Goal: Information Seeking & Learning: Check status

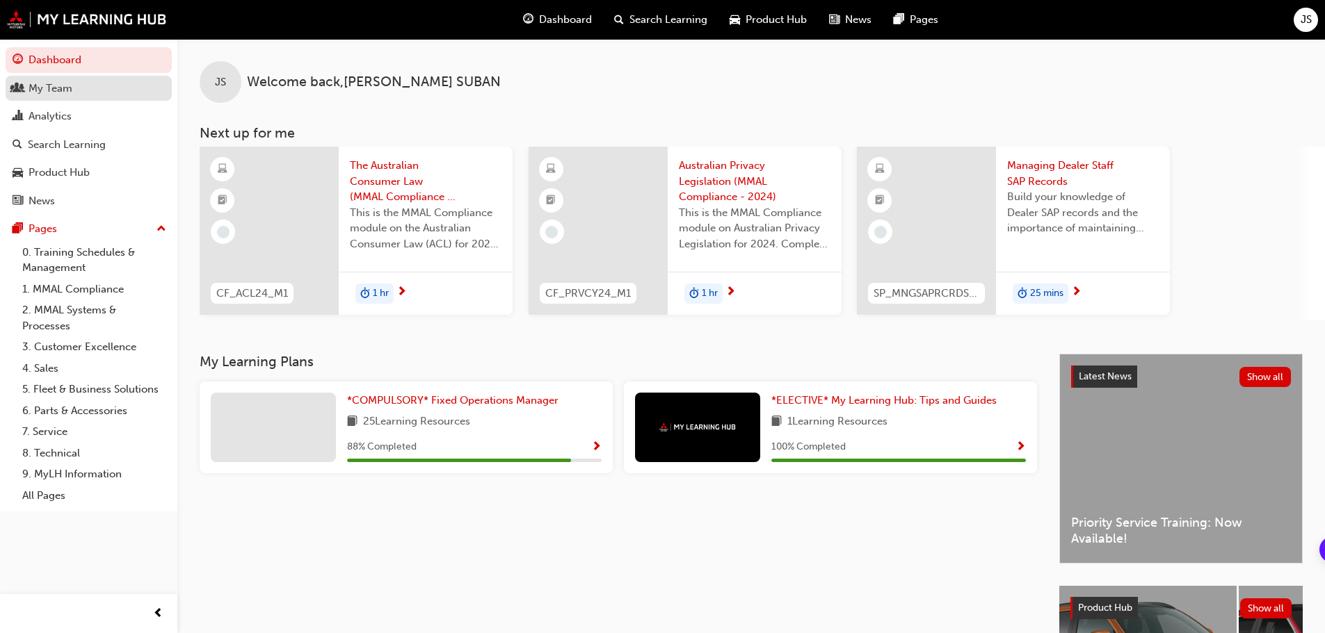
click at [53, 93] on div "My Team" at bounding box center [51, 89] width 44 height 16
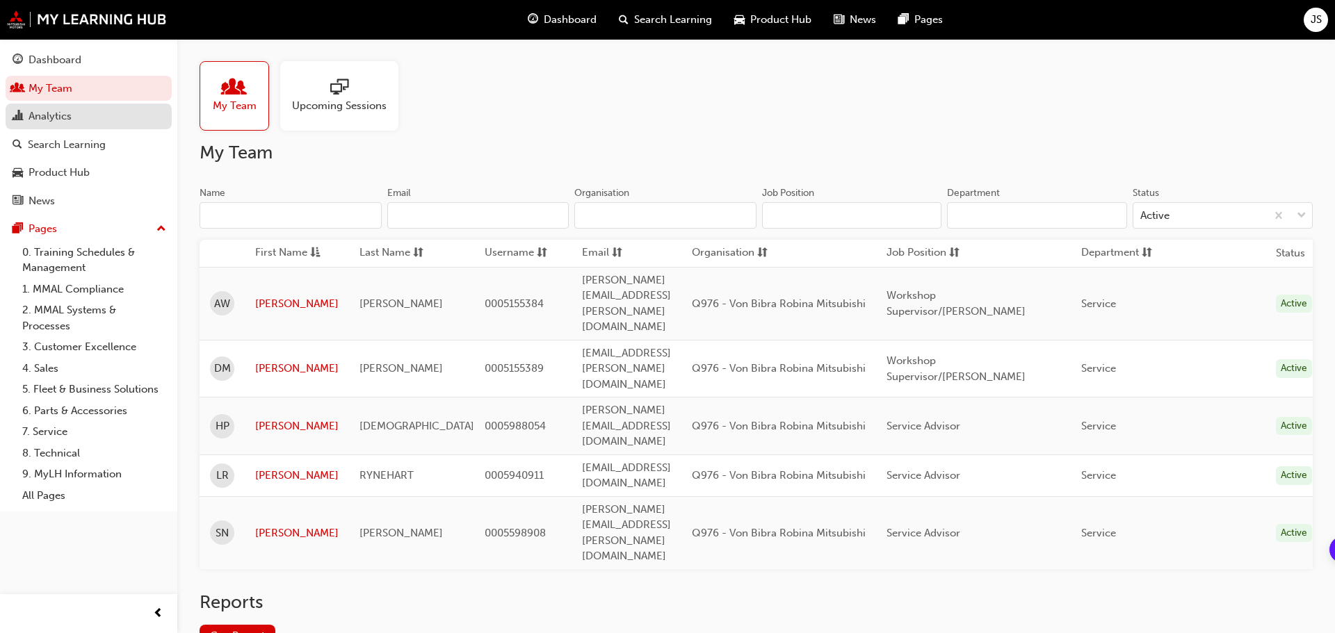
click at [54, 111] on div "Analytics" at bounding box center [50, 116] width 43 height 16
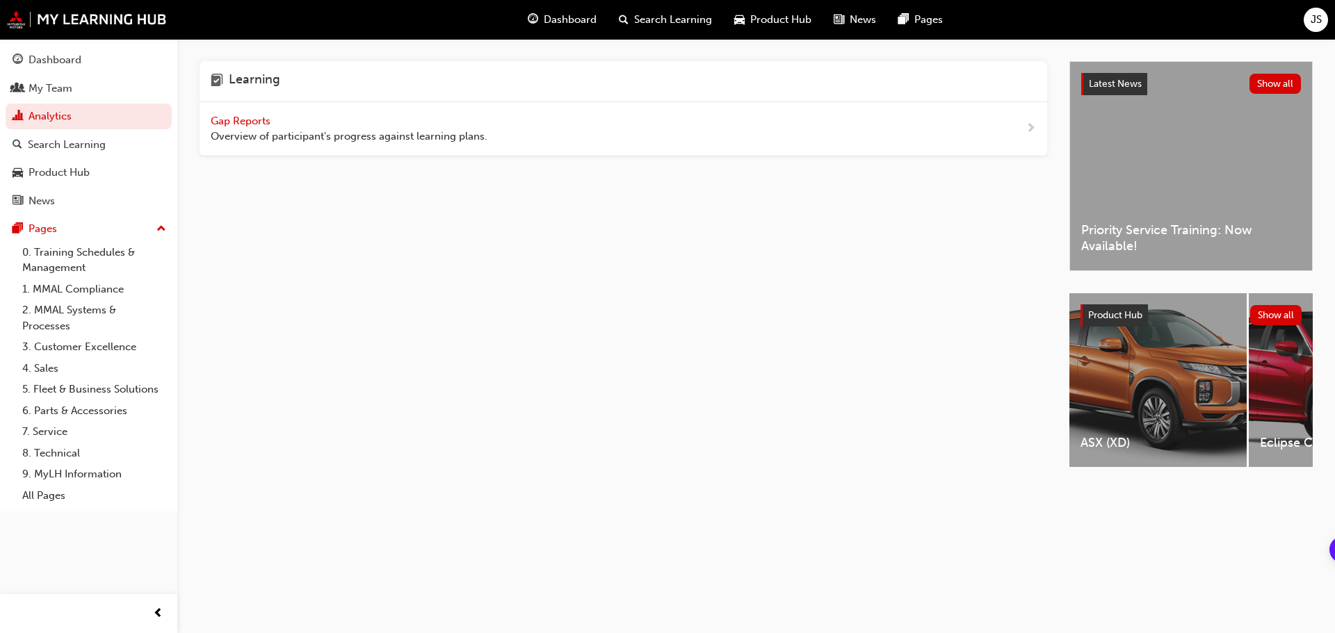
click at [232, 119] on span "Gap Reports" at bounding box center [242, 121] width 63 height 13
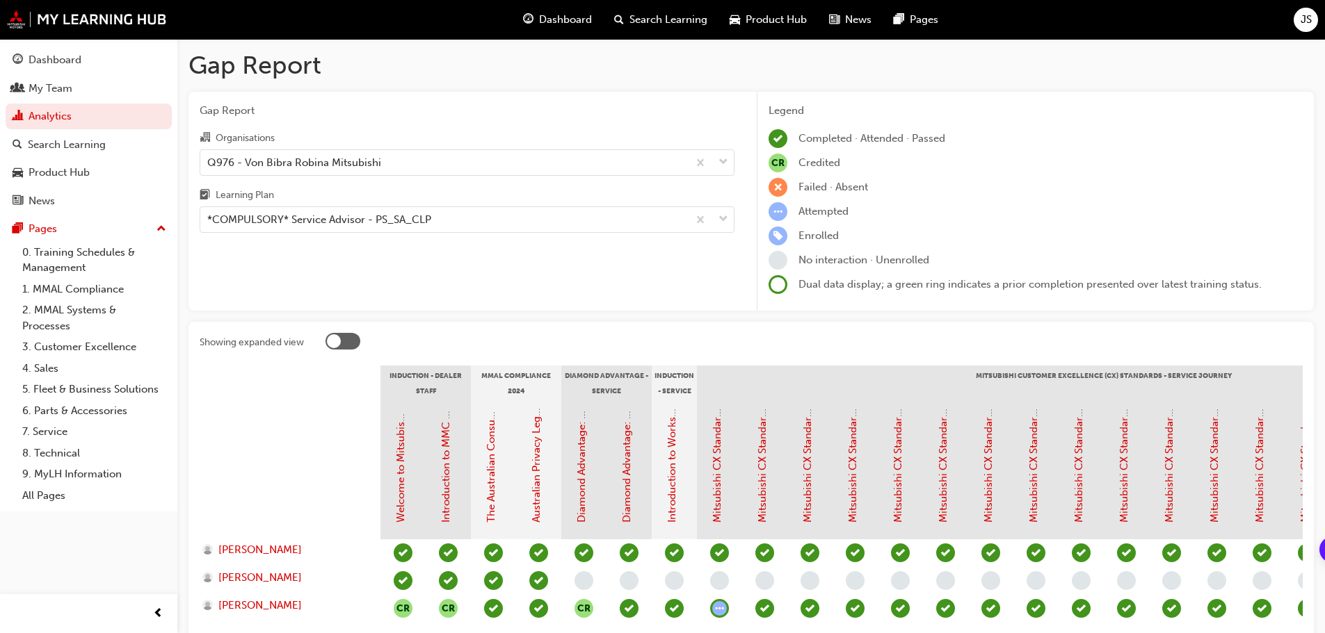
click at [337, 341] on div at bounding box center [334, 341] width 14 height 14
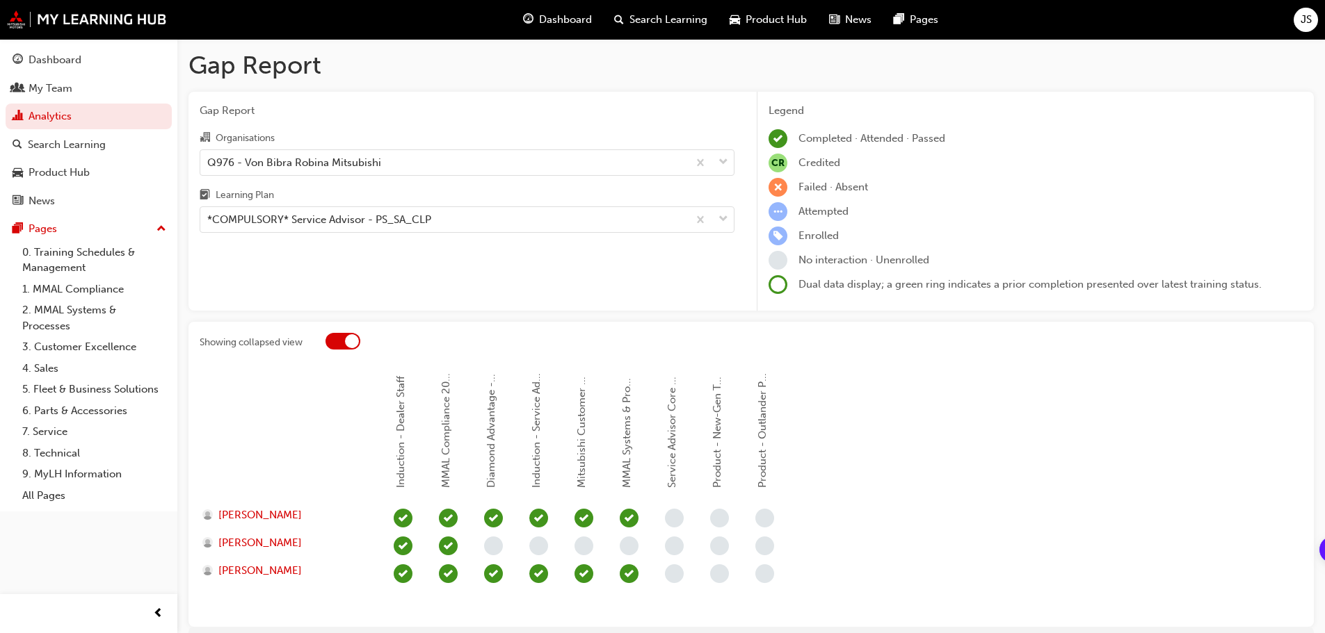
click at [338, 341] on div at bounding box center [342, 341] width 35 height 17
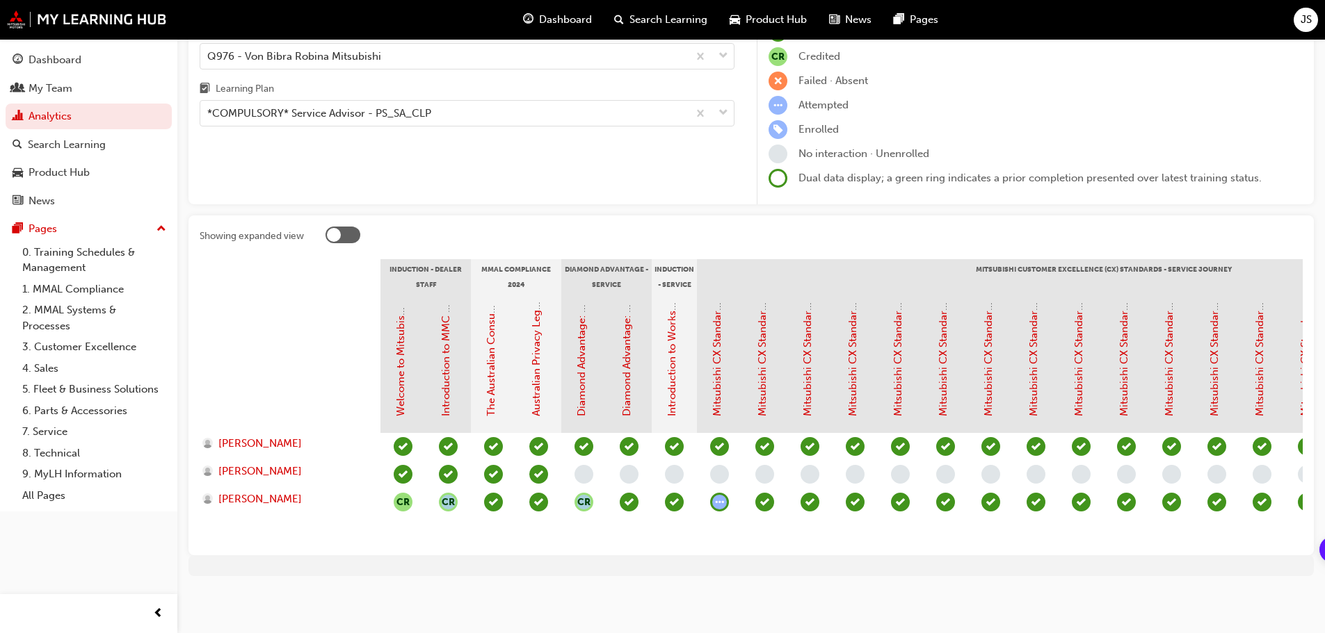
drag, startPoint x: 418, startPoint y: 532, endPoint x: 685, endPoint y: 537, distance: 267.1
click at [720, 539] on section "Induction - Dealer Staff MMAL Compliance 2024 Diamond Advantage - Service Induc…" at bounding box center [751, 401] width 1103 height 285
click at [316, 106] on div "*COMPULSORY* Service Advisor - PS_SA_CLP" at bounding box center [319, 114] width 224 height 16
click at [209, 107] on input "Learning Plan *COMPULSORY* Service Advisor - PS_SA_CLP" at bounding box center [207, 113] width 1 height 12
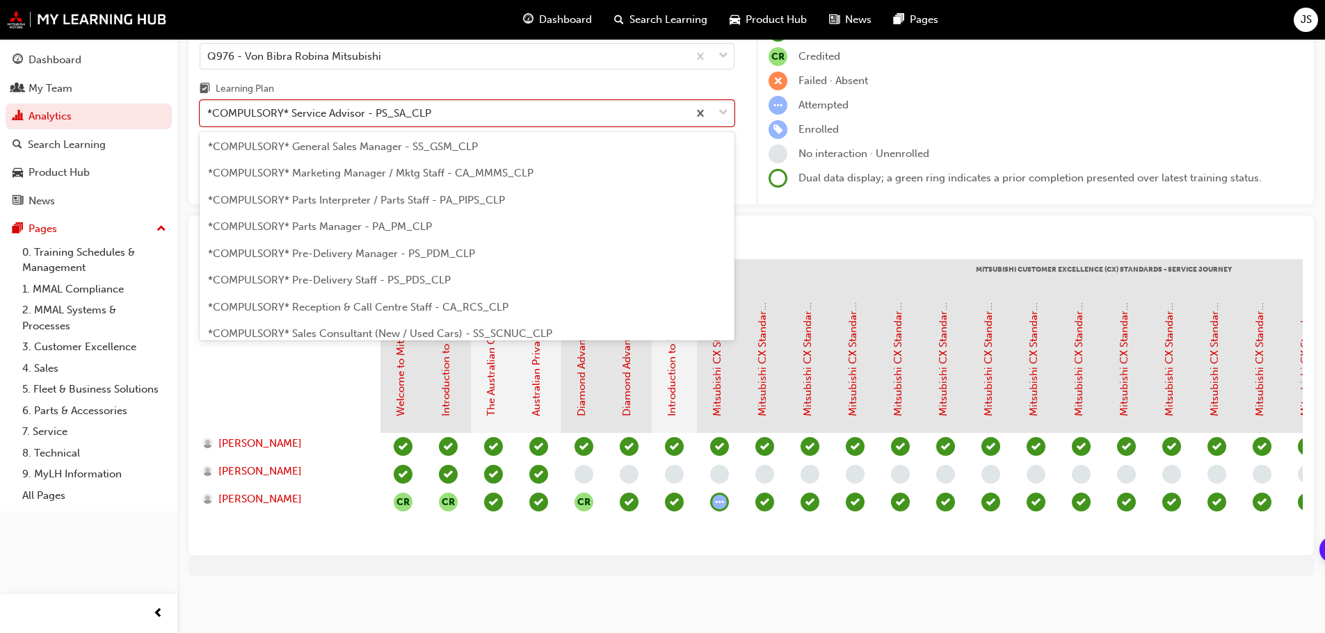
scroll to position [382, 0]
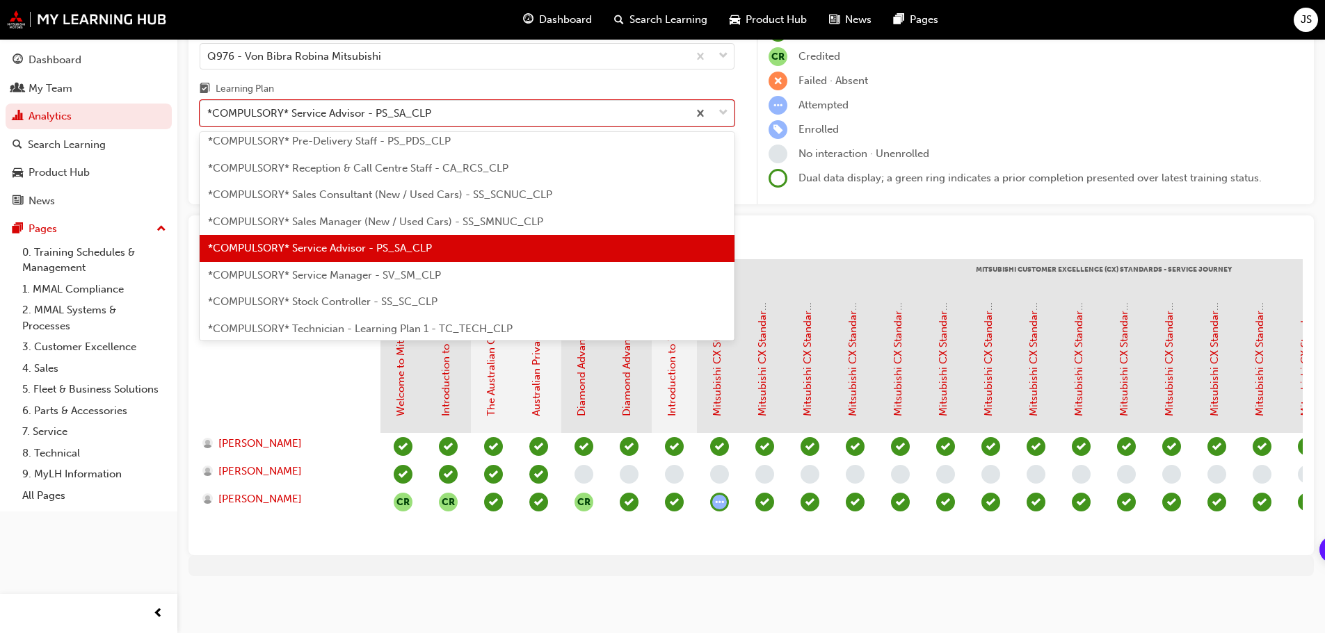
click at [324, 269] on span "*COMPULSORY* Service Manager - SV_SM_CLP" at bounding box center [324, 275] width 233 height 13
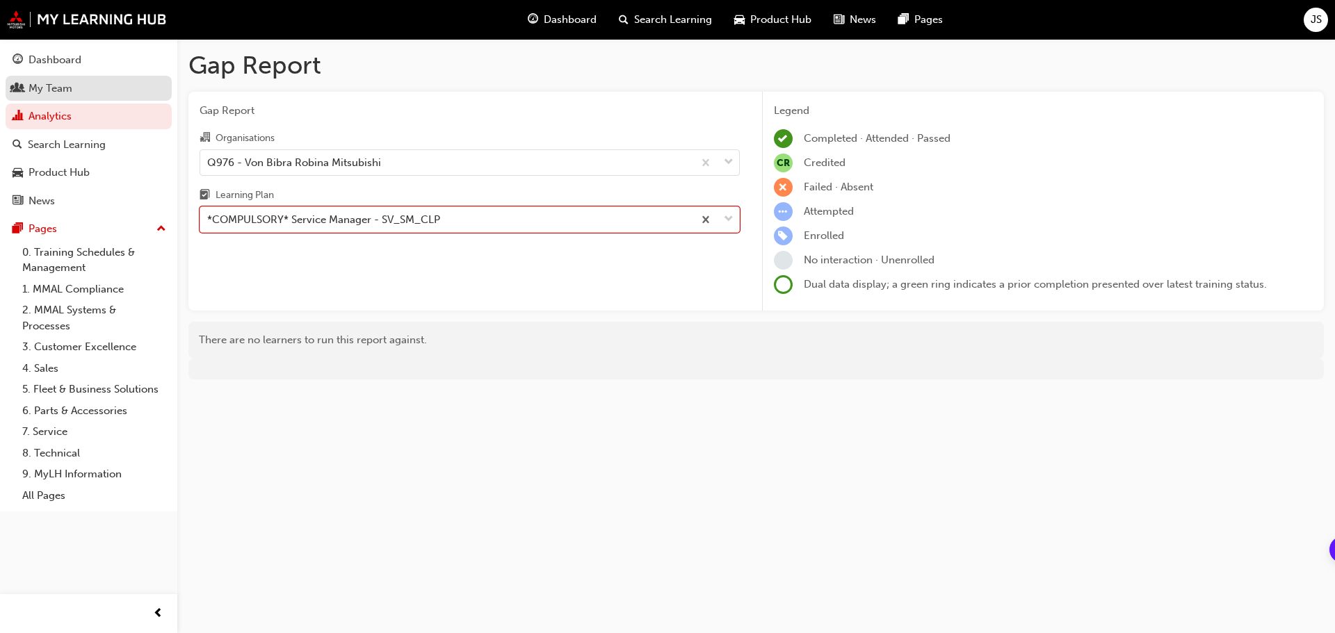
click at [54, 83] on div "My Team" at bounding box center [51, 89] width 44 height 16
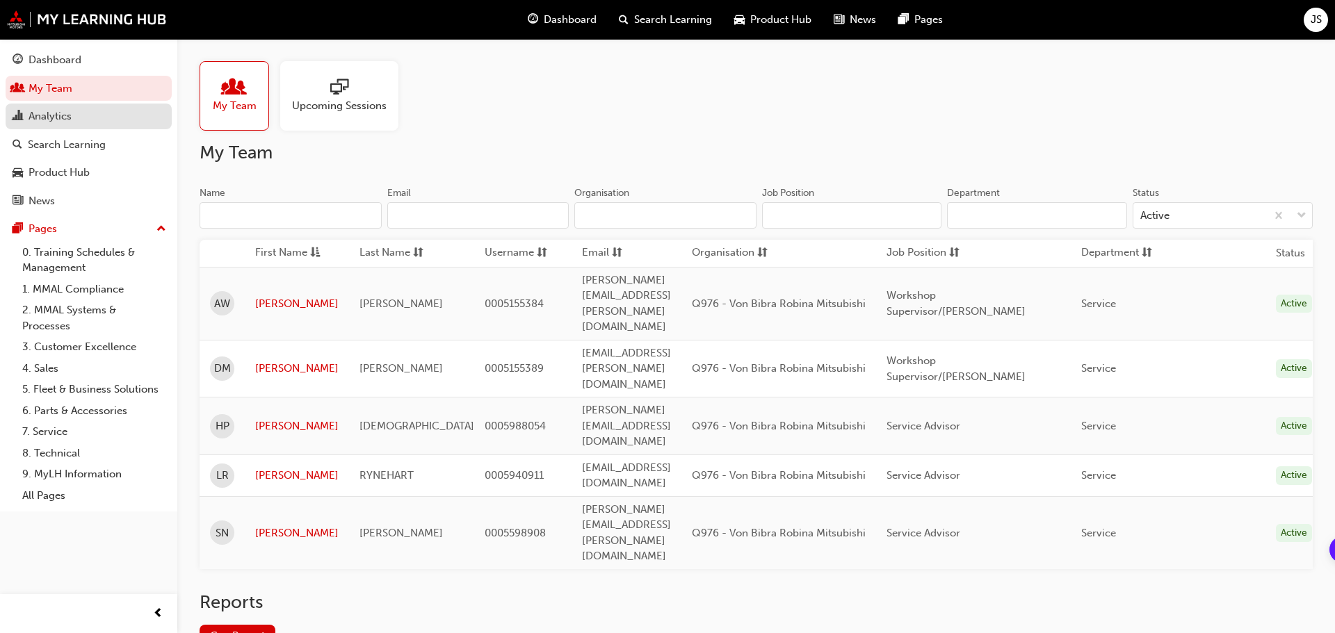
click at [58, 115] on div "Analytics" at bounding box center [50, 116] width 43 height 16
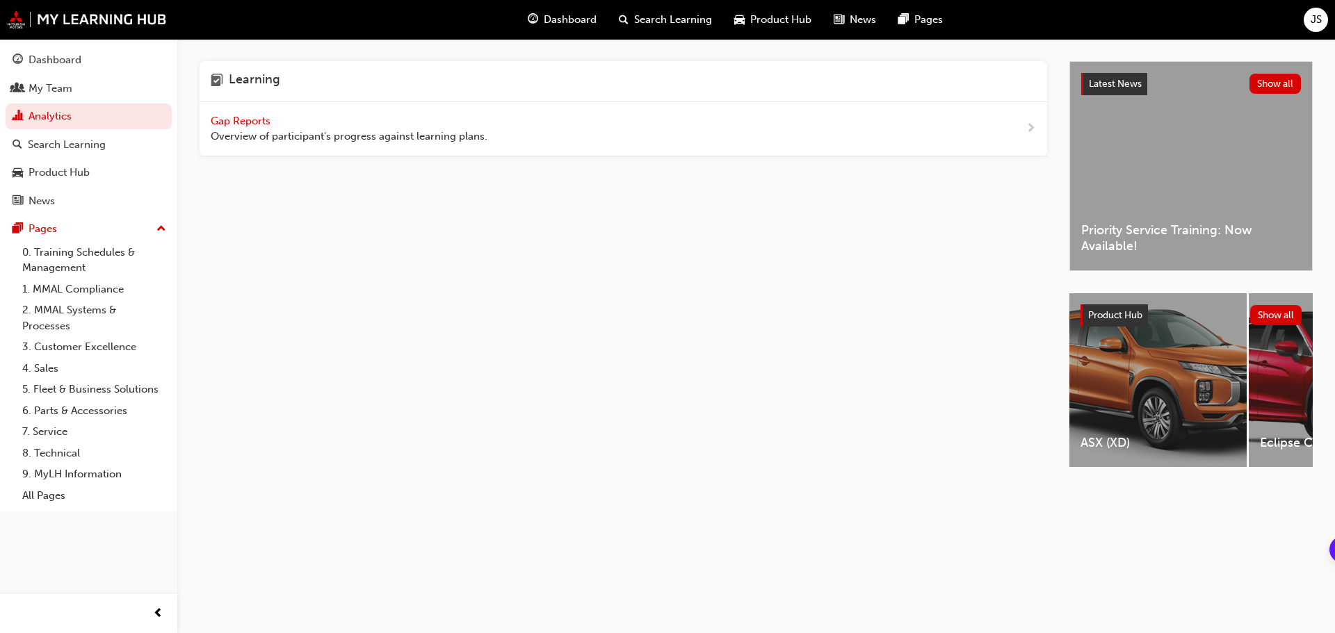
click at [248, 119] on span "Gap Reports" at bounding box center [242, 121] width 63 height 13
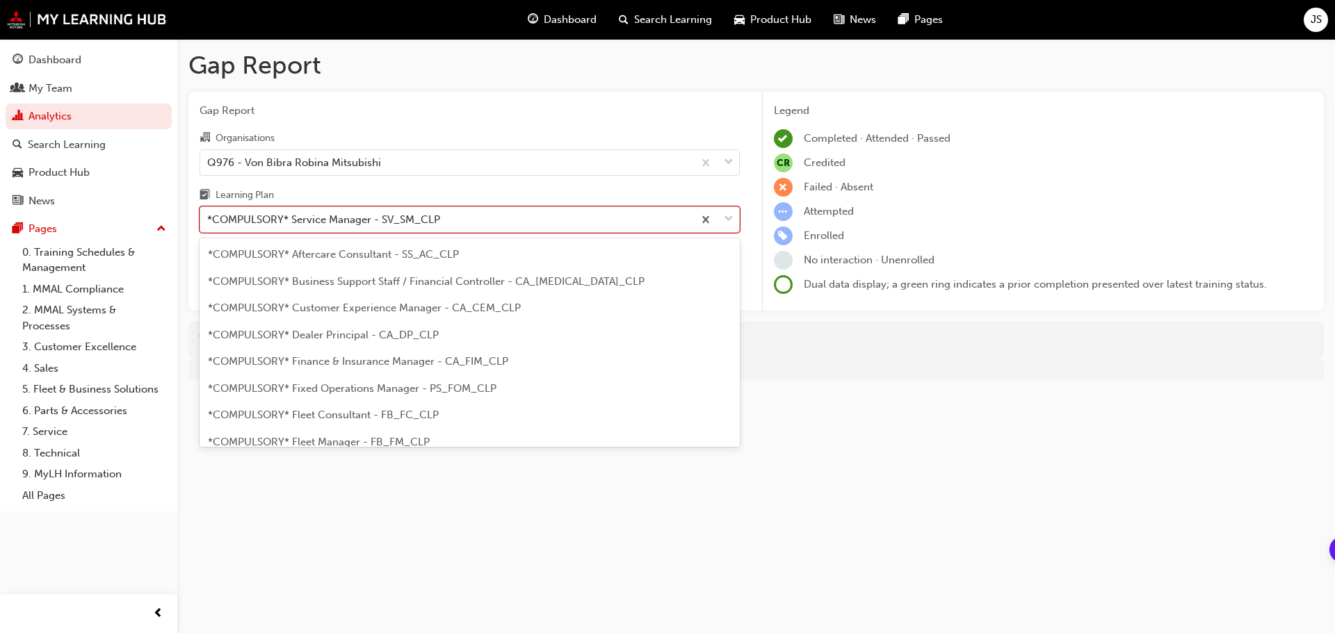
click at [437, 224] on div "*COMPULSORY* Service Manager - SV_SM_CLP" at bounding box center [323, 220] width 233 height 16
click at [209, 224] on input "Learning Plan option *COMPULSORY* Service Manager - SV_SM_CLP focused, 20 of 33…" at bounding box center [207, 219] width 1 height 12
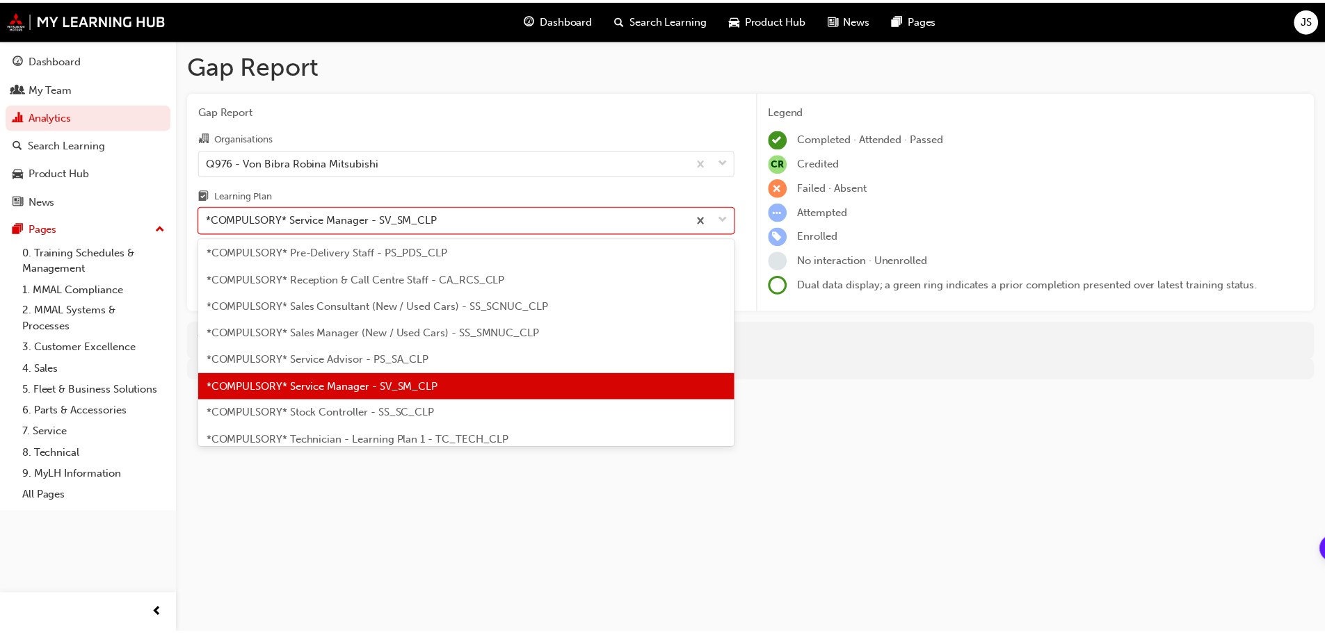
scroll to position [409, 0]
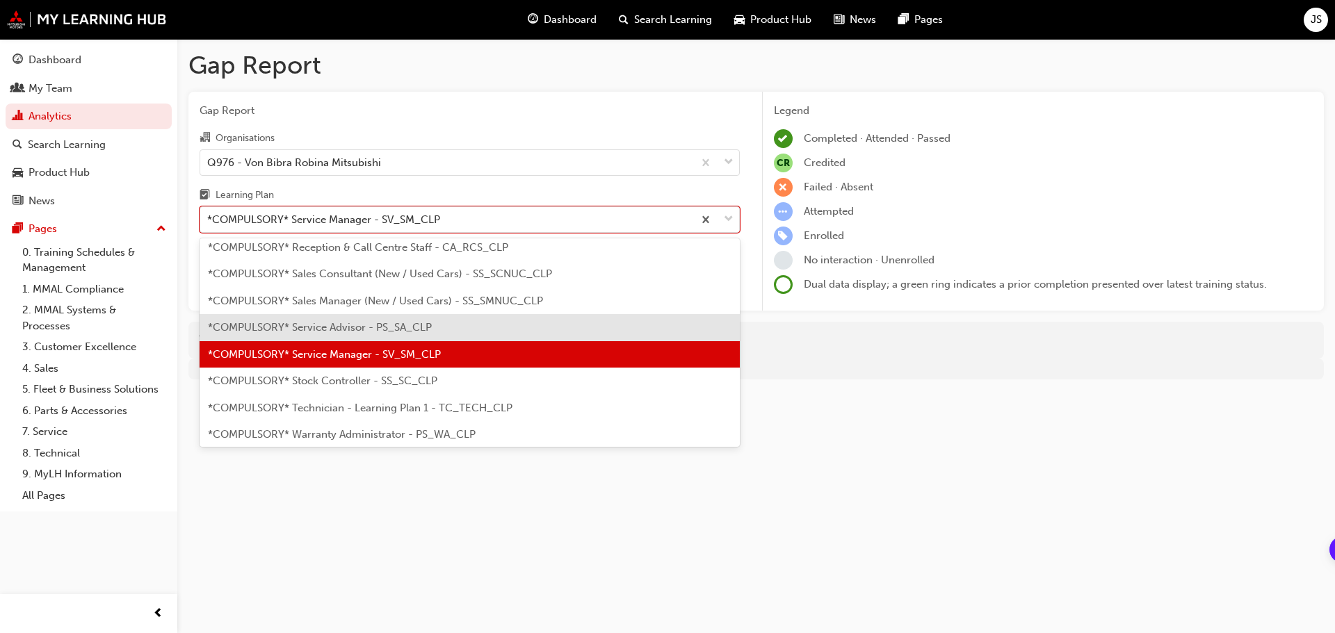
click at [370, 332] on span "*COMPULSORY* Service Advisor - PS_SA_CLP" at bounding box center [320, 327] width 224 height 13
